Goal: Complete application form

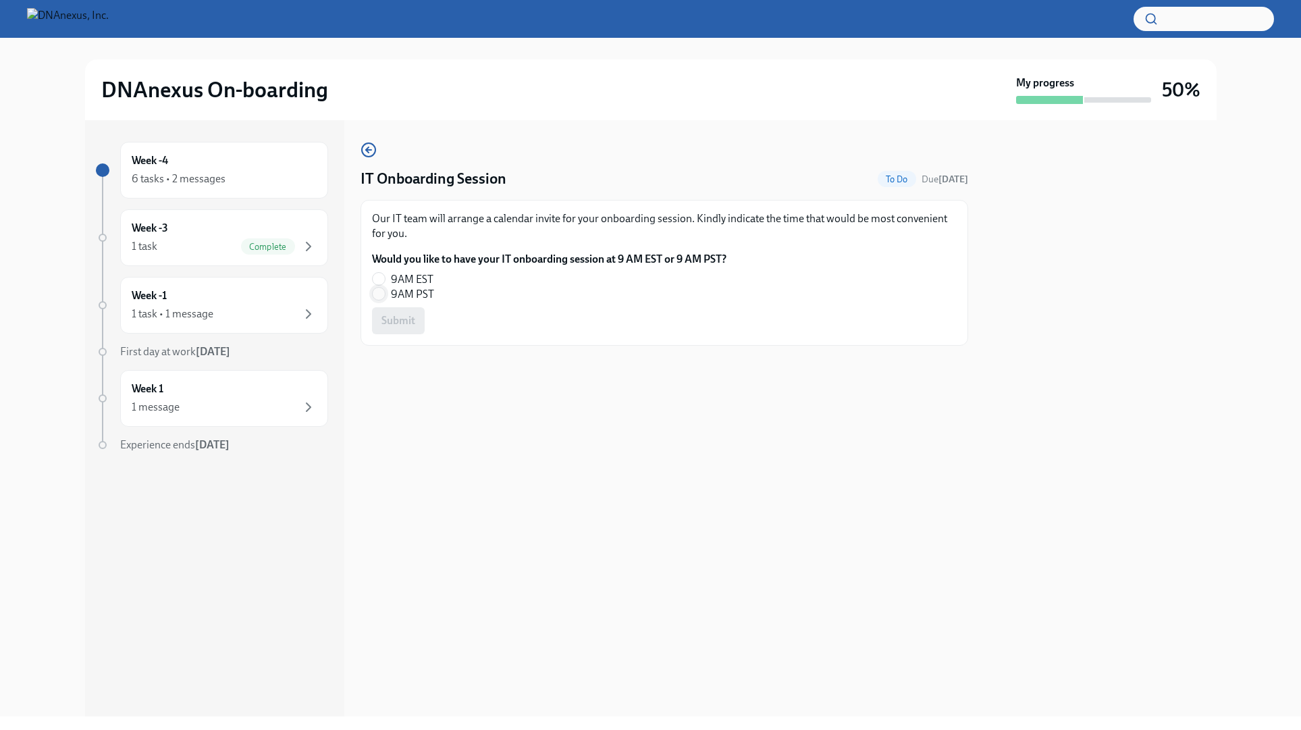
click at [378, 294] on input "9AM PST" at bounding box center [379, 294] width 12 height 12
radio input "true"
click at [978, 385] on div "Week -4 6 tasks • 2 messages Week -3 1 task Complete Week -1 1 task • 1 message…" at bounding box center [651, 418] width 1132 height 596
click at [396, 317] on span "Submit" at bounding box center [398, 321] width 34 height 14
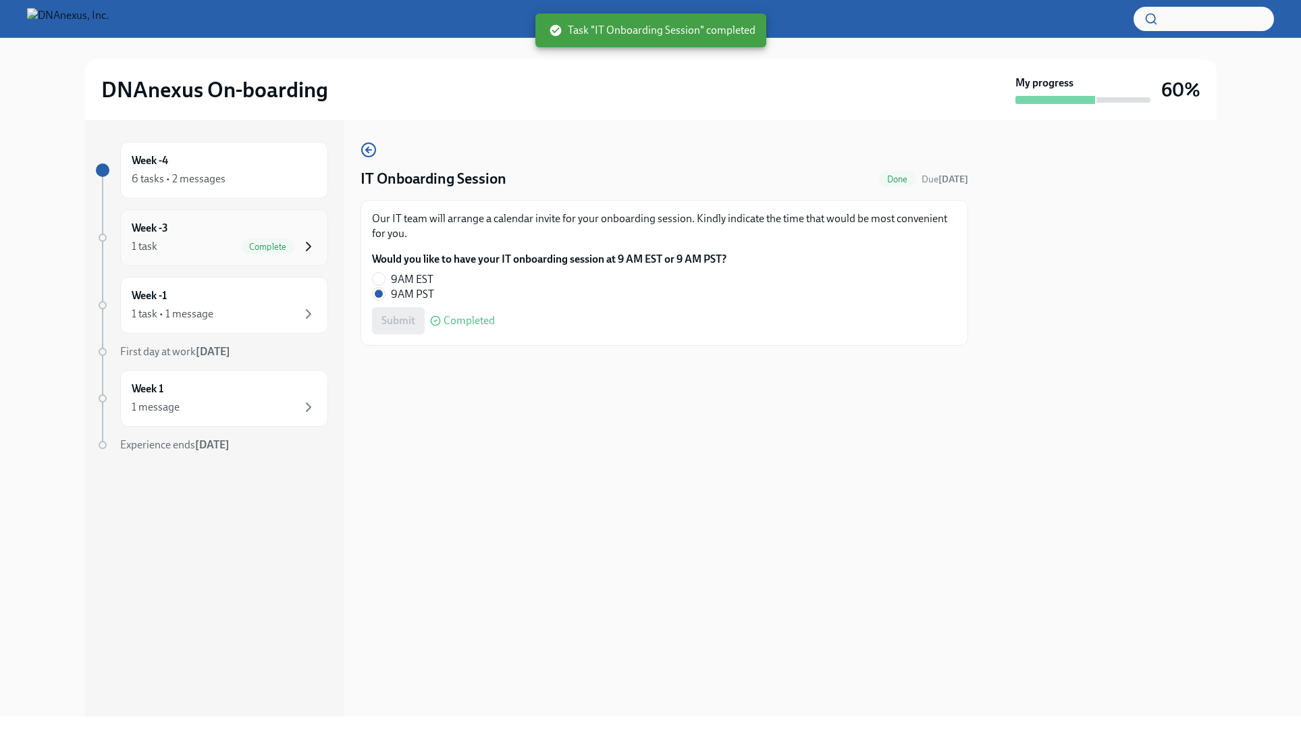
click at [306, 246] on icon "button" at bounding box center [308, 246] width 16 height 16
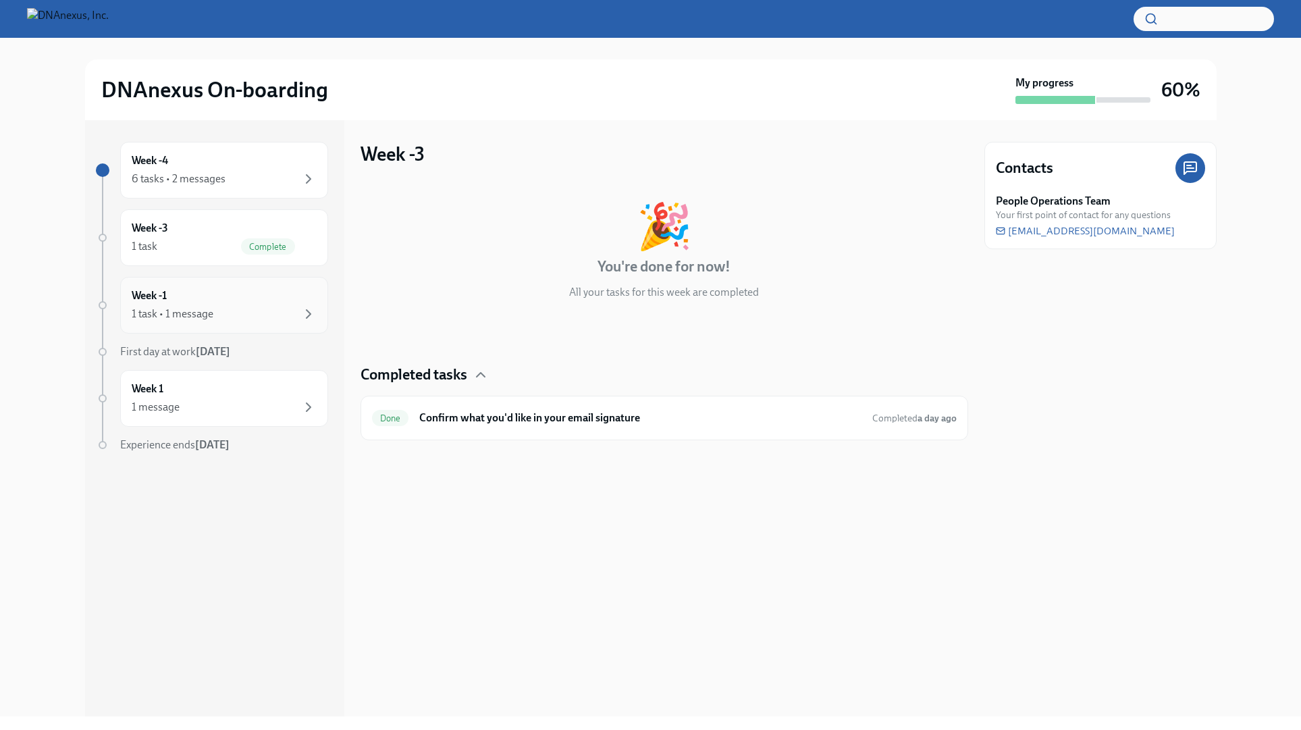
click at [249, 298] on div "Week -1 1 task • 1 message" at bounding box center [224, 305] width 185 height 34
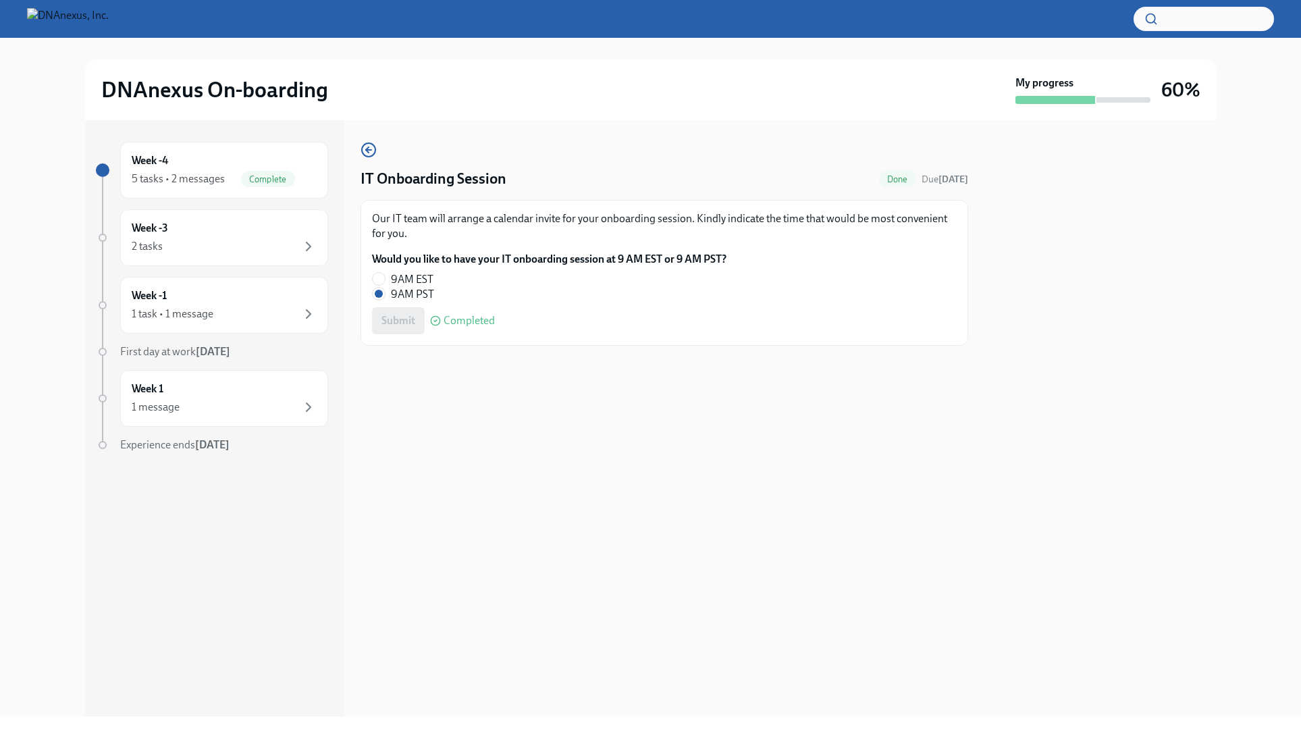
click at [400, 280] on span "9AM EST" at bounding box center [412, 279] width 43 height 15
click at [385, 280] on input "9AM EST" at bounding box center [379, 279] width 12 height 12
radio input "true"
